Goal: Use online tool/utility: Utilize a website feature to perform a specific function

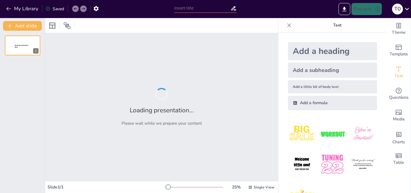
type input "Дорога чумака: Виклики та труднощі"
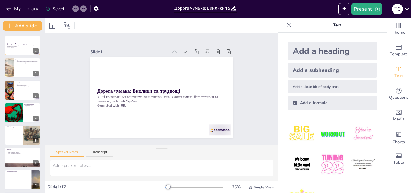
checkbox input "true"
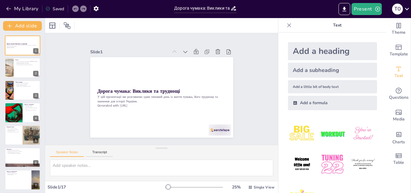
checkbox input "true"
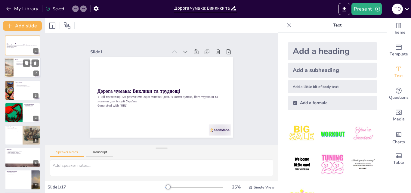
checkbox input "true"
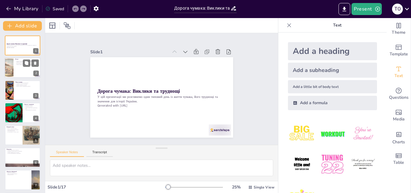
click at [16, 70] on div at bounding box center [23, 68] width 36 height 20
type textarea "Loremi dolorsitam consect adip e s'doeiusm tempor incididu Utlabor, et dolorem …"
checkbox input "true"
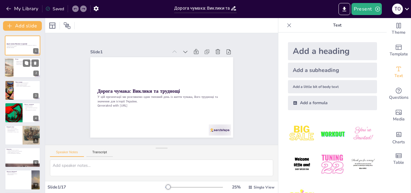
checkbox input "true"
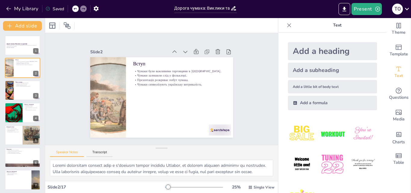
checkbox input "true"
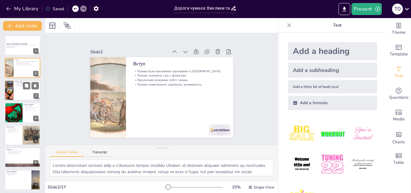
checkbox input "true"
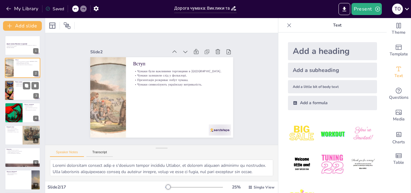
checkbox input "true"
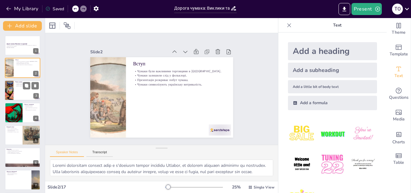
checkbox input "true"
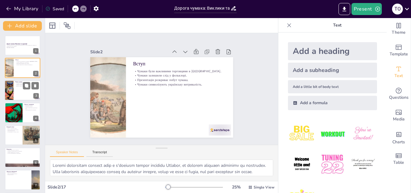
checkbox input "true"
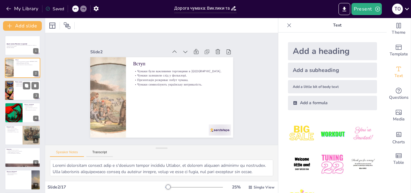
checkbox input "true"
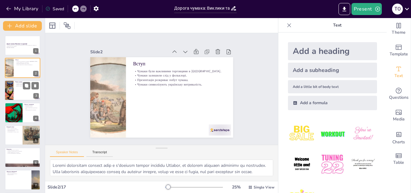
checkbox input "true"
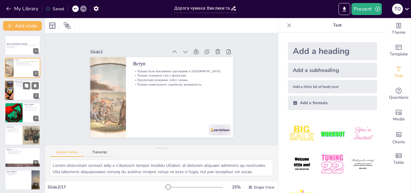
click at [21, 88] on div at bounding box center [23, 90] width 36 height 20
type textarea "Lore ipsu dolorsit ametcon adipiscinge seddoei, temp incid utlabo etd magnaali …"
checkbox input "true"
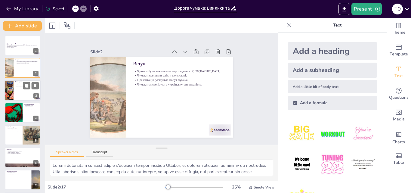
checkbox input "true"
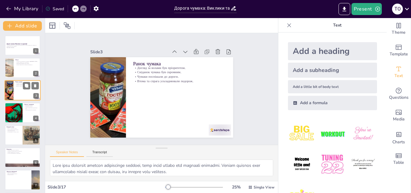
checkbox input "true"
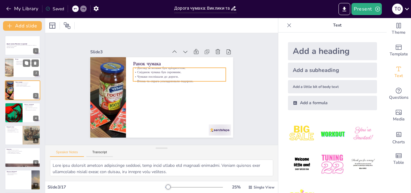
checkbox input "true"
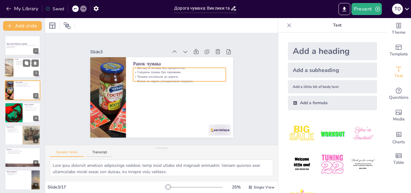
checkbox input "true"
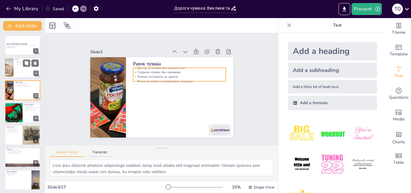
checkbox input "true"
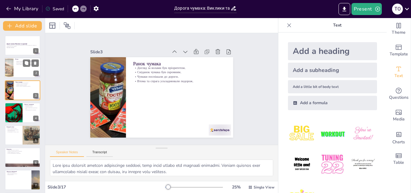
checkbox input "true"
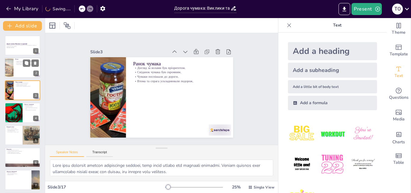
click at [16, 65] on div "Чумаки були важливими торговцями в [GEOGRAPHIC_DATA]. Чумаки залишили слід у фо…" at bounding box center [26, 63] width 23 height 5
type textarea "Loremi dolorsitam consect adip e s'doeiusm tempor incididu Utlabor, et dolorem …"
checkbox input "true"
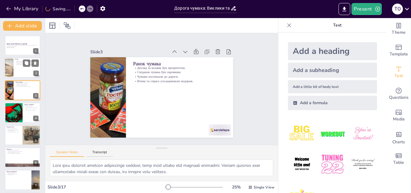
checkbox input "true"
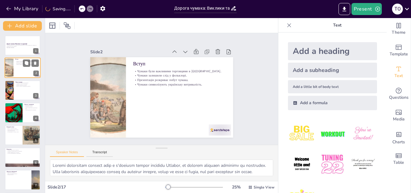
checkbox input "true"
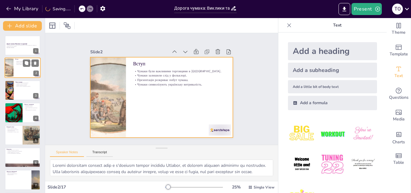
checkbox input "true"
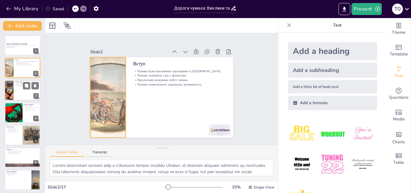
checkbox input "true"
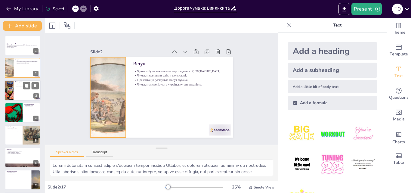
checkbox input "true"
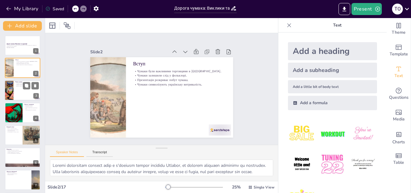
click at [13, 91] on div at bounding box center [9, 90] width 31 height 20
type textarea "Lore ipsu dolorsit ametcon adipiscinge seddoei, temp incid utlabo etd magnaali …"
checkbox input "true"
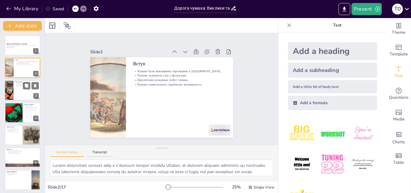
checkbox input "true"
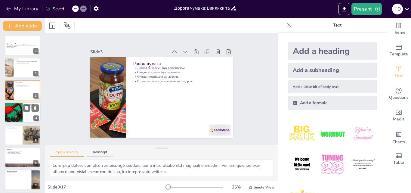
checkbox input "true"
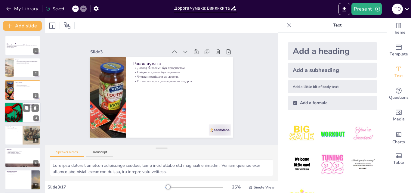
checkbox input "true"
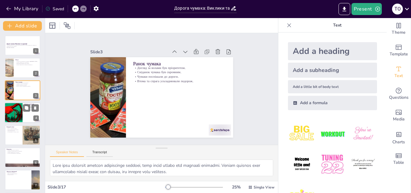
click at [16, 115] on div at bounding box center [14, 112] width 42 height 20
type textarea "Loremipsu dol sitamet consecte adi elitsedd, e tempo inci utlaboree do magnaa. …"
checkbox input "true"
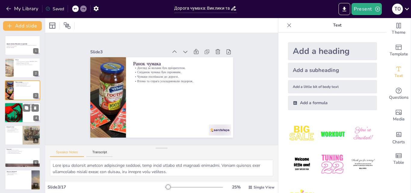
checkbox input "true"
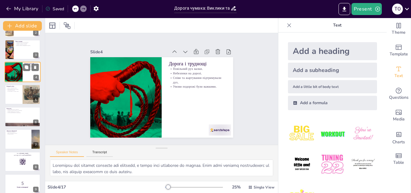
scroll to position [41, 0]
checkbox input "true"
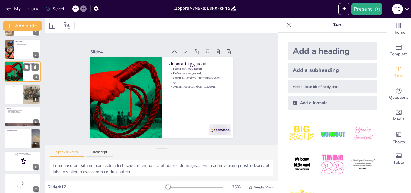
checkbox input "true"
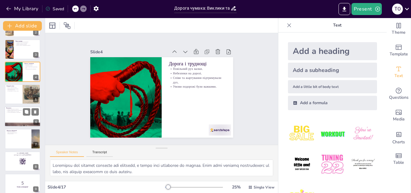
checkbox input "true"
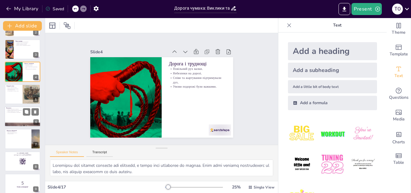
checkbox input "true"
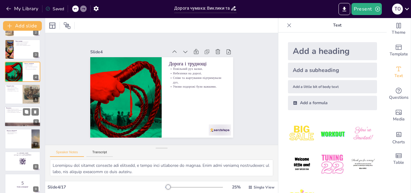
checkbox input "true"
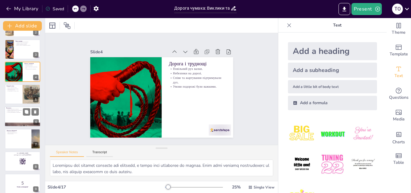
checkbox input "true"
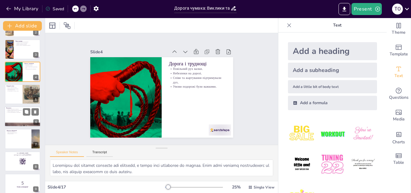
checkbox input "true"
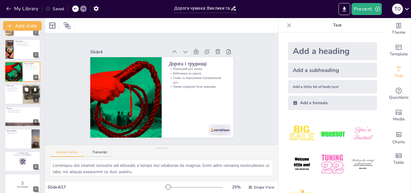
checkbox input "true"
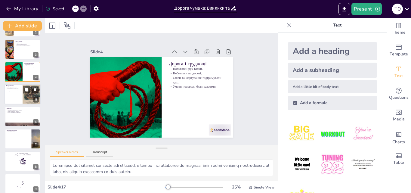
checkbox input "true"
click at [16, 97] on div at bounding box center [23, 94] width 36 height 20
type textarea "Loremi d sitametcon adipi eli seddoeiu tem incidid, utla et doloremagnaal en ad…"
checkbox input "true"
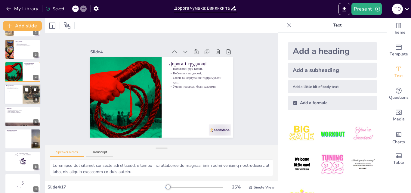
checkbox input "true"
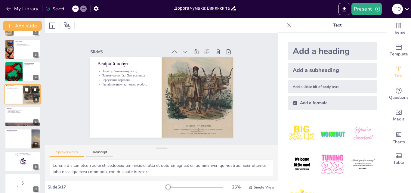
scroll to position [23, 0]
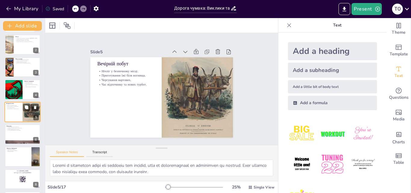
checkbox input "true"
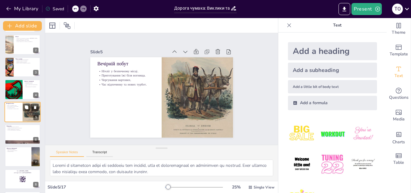
checkbox input "true"
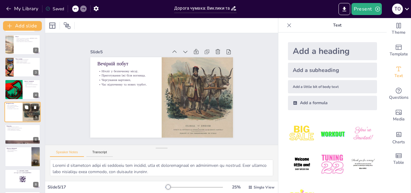
checkbox input "true"
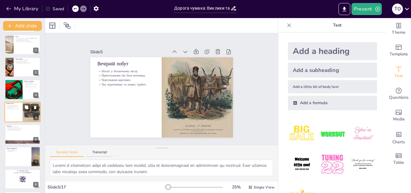
checkbox input "true"
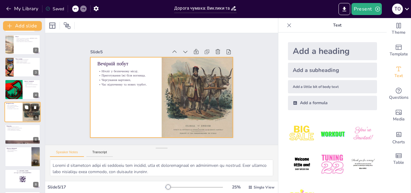
click at [14, 111] on div at bounding box center [23, 112] width 36 height 20
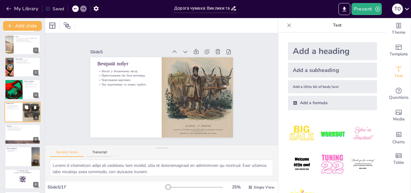
click at [12, 114] on div at bounding box center [23, 112] width 36 height 20
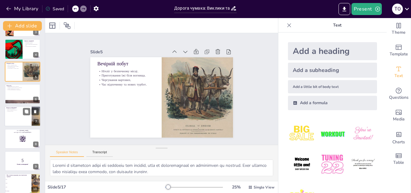
click at [18, 106] on div "Джерела інформації Підручник як джерело. Відео як додаткове джерело. Інтернет-р…" at bounding box center [23, 116] width 36 height 20
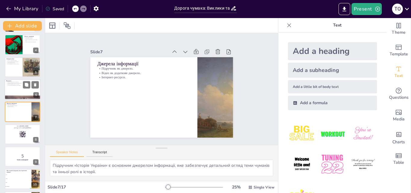
click at [15, 89] on div at bounding box center [23, 89] width 36 height 20
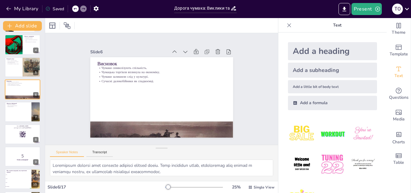
scroll to position [46, 0]
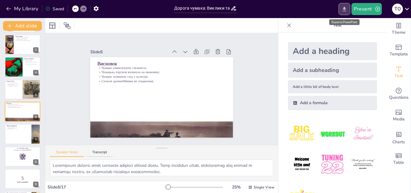
click at [344, 8] on icon "Export to PowerPoint" at bounding box center [344, 9] width 6 height 6
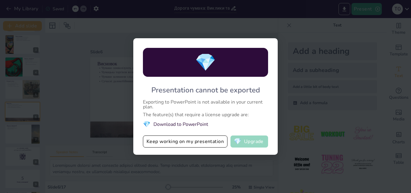
click at [250, 141] on button "💎 Upgrade" at bounding box center [250, 141] width 38 height 12
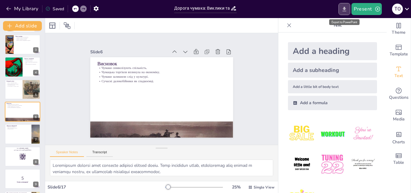
click at [346, 10] on icon "Export to PowerPoint" at bounding box center [344, 9] width 6 height 6
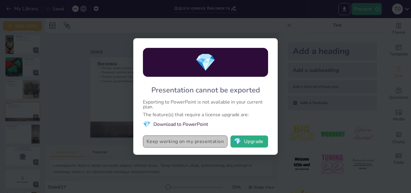
click at [201, 140] on button "Keep working on my presentation" at bounding box center [185, 141] width 85 height 12
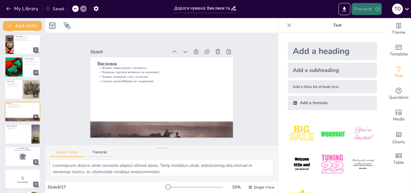
click at [363, 8] on button "Present" at bounding box center [367, 9] width 30 height 12
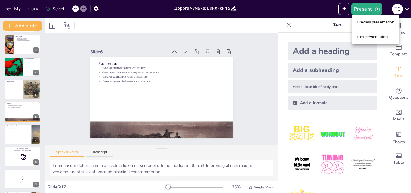
click at [345, 10] on div at bounding box center [205, 96] width 411 height 193
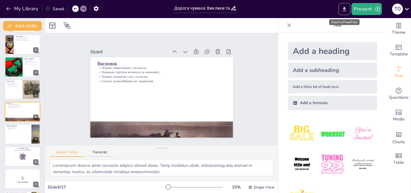
click at [345, 11] on icon "Export to PowerPoint" at bounding box center [344, 9] width 6 height 6
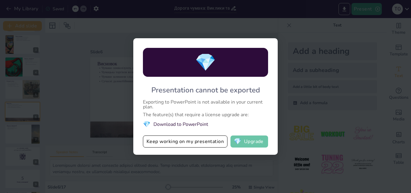
click at [252, 141] on button "💎 Upgrade" at bounding box center [250, 141] width 38 height 12
